Goal: Task Accomplishment & Management: Use online tool/utility

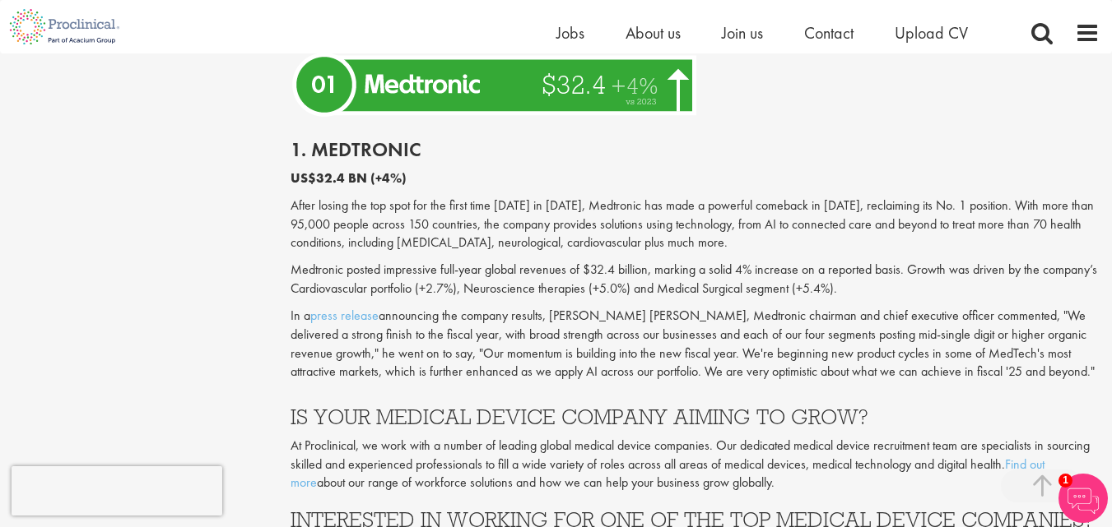
scroll to position [4855, 0]
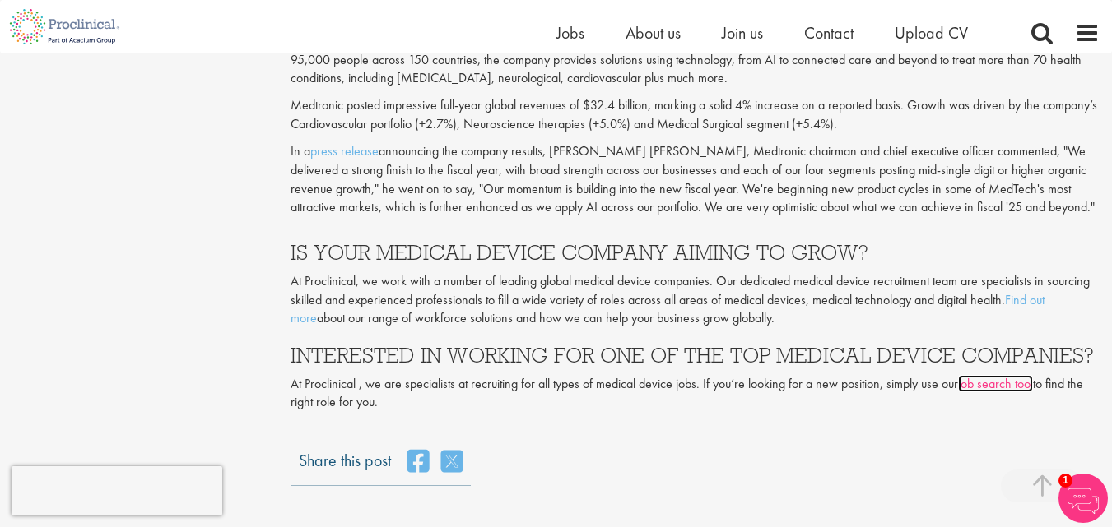
click at [1015, 375] on link "job search tool" at bounding box center [995, 383] width 75 height 17
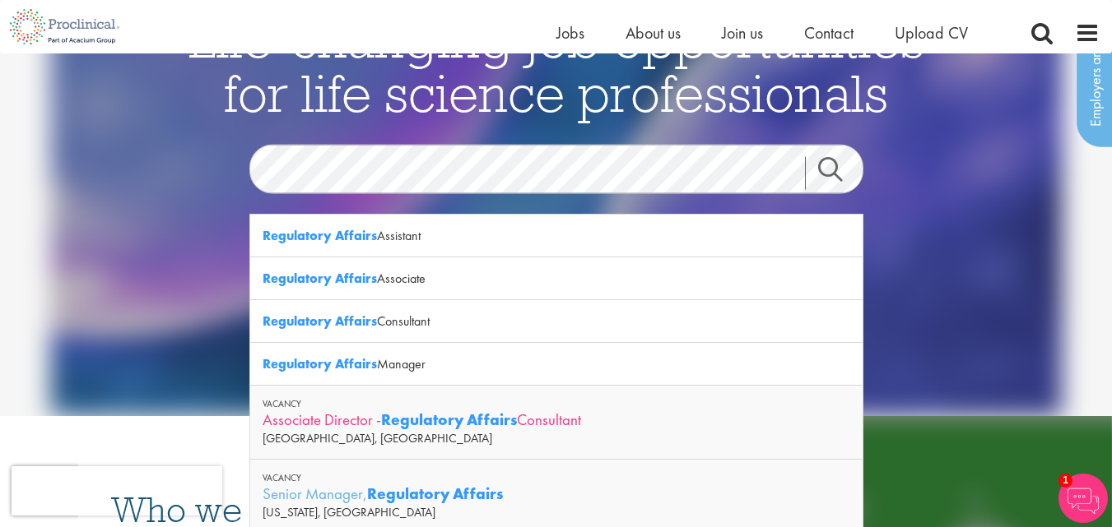
click at [595, 417] on div "Associate Director - Regulatory Affairs Consultant" at bounding box center [557, 420] width 588 height 21
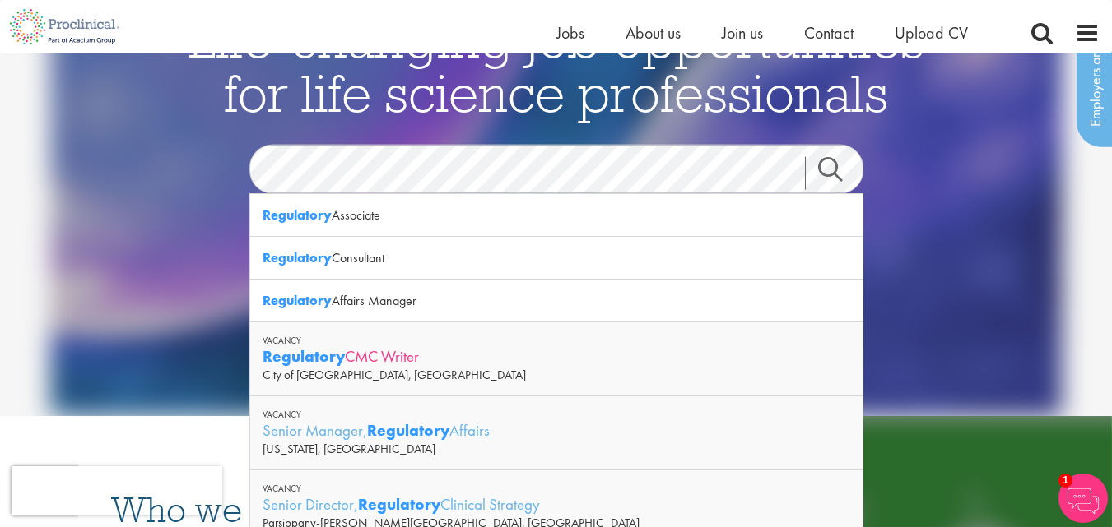
click at [444, 359] on div "Regulatory CMC Writer" at bounding box center [557, 356] width 588 height 21
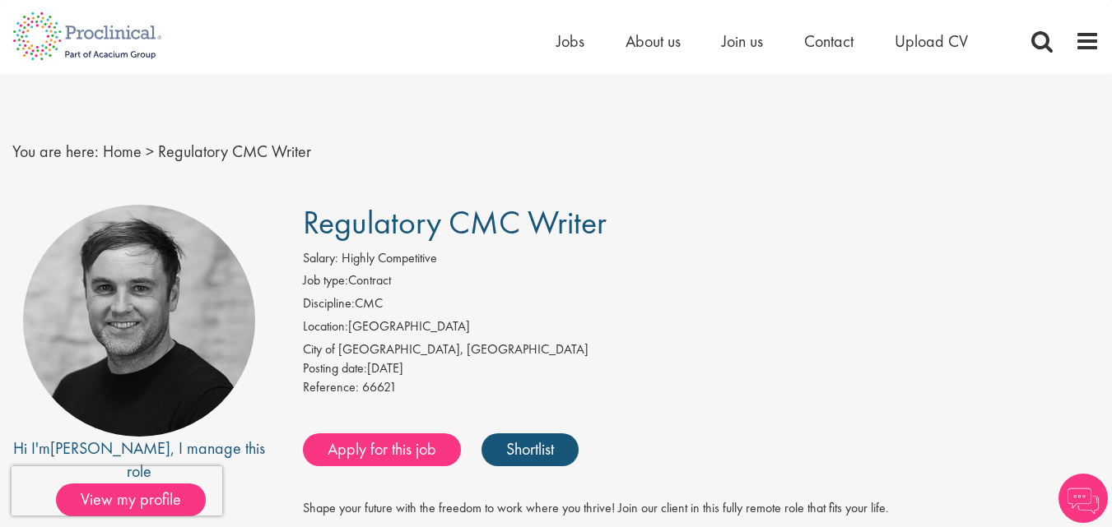
scroll to position [82, 0]
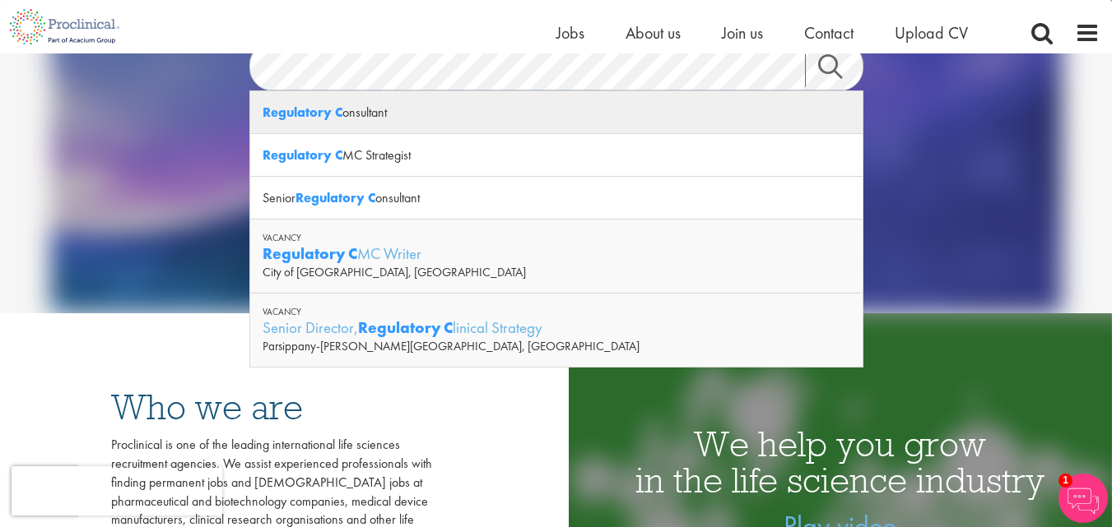
click at [519, 109] on div "Regulatory C onsultant" at bounding box center [556, 112] width 612 height 43
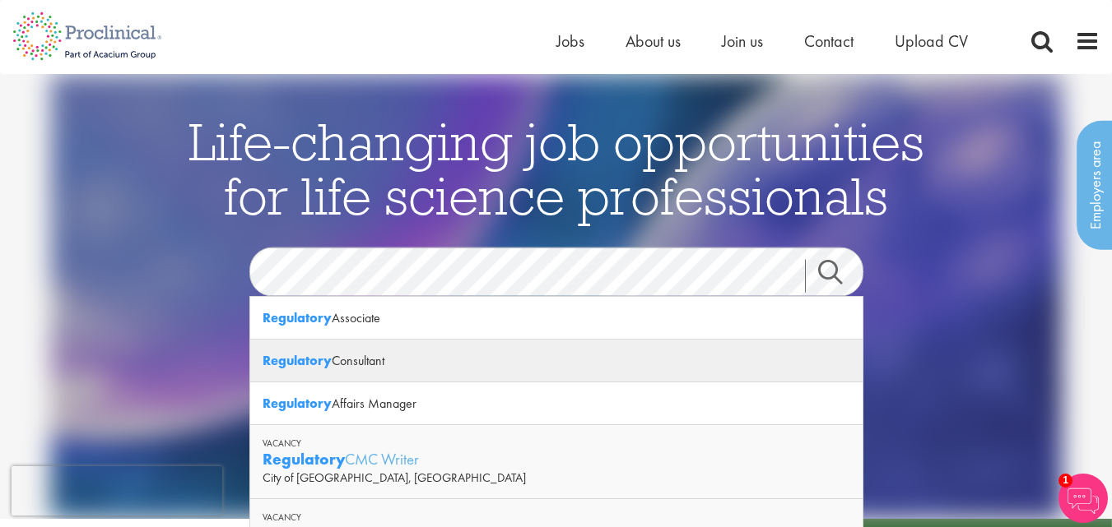
click at [369, 360] on div "Regulatory Consultant" at bounding box center [556, 361] width 612 height 43
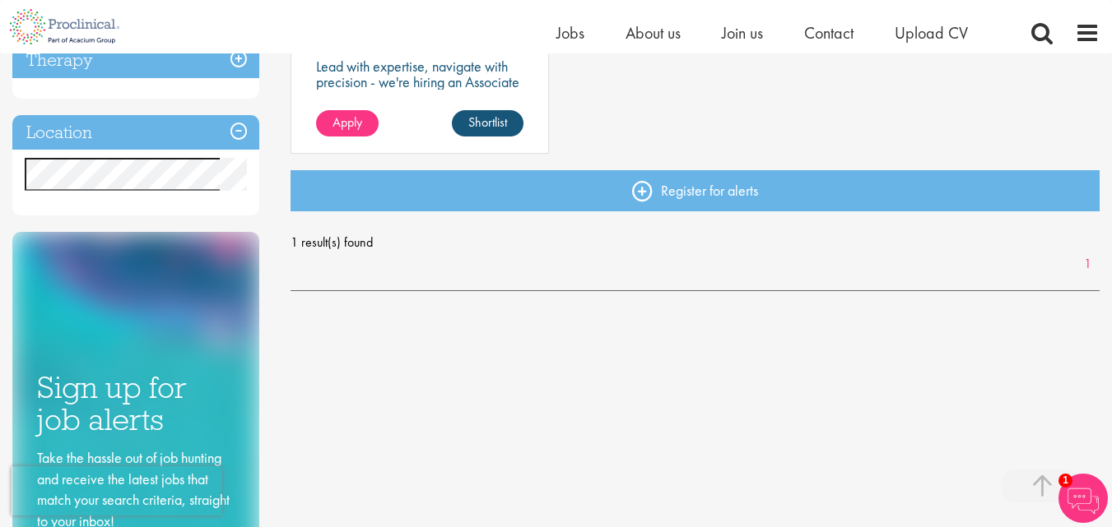
scroll to position [329, 0]
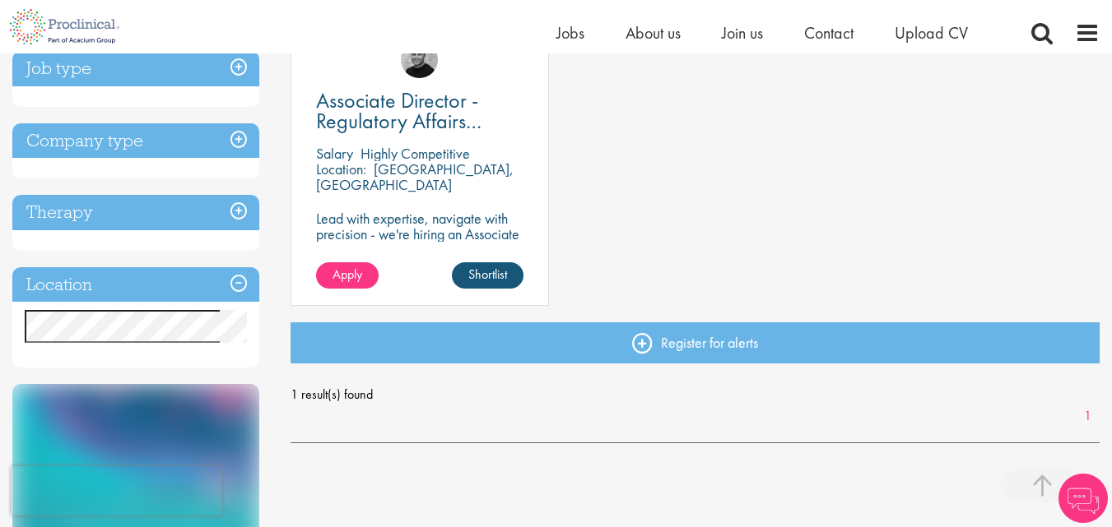
scroll to position [329, 0]
